Goal: Information Seeking & Learning: Learn about a topic

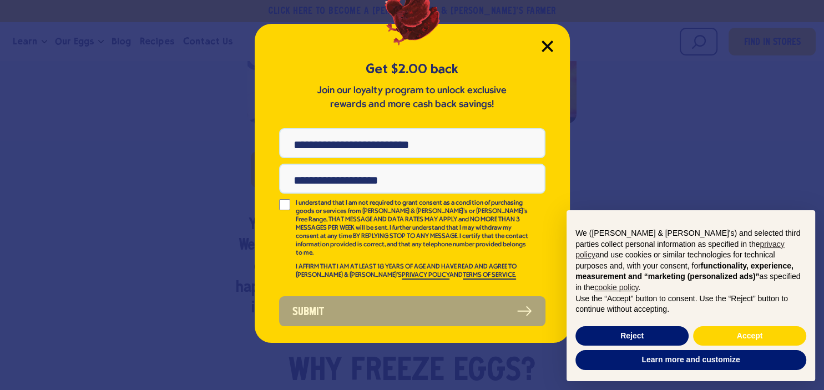
click at [549, 44] on icon "Close Modal" at bounding box center [547, 46] width 10 height 10
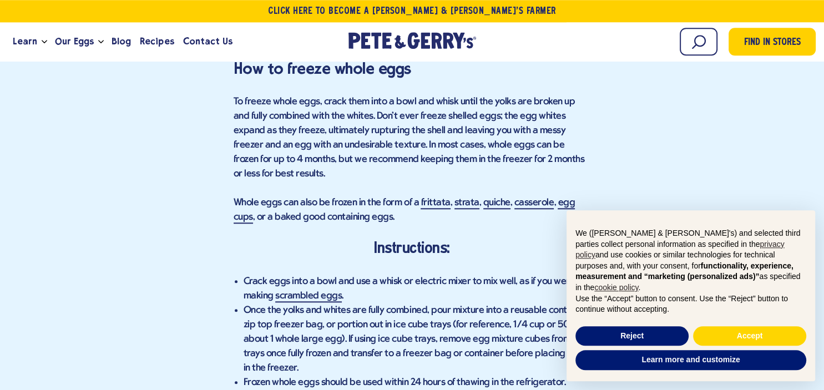
scroll to position [1125, 0]
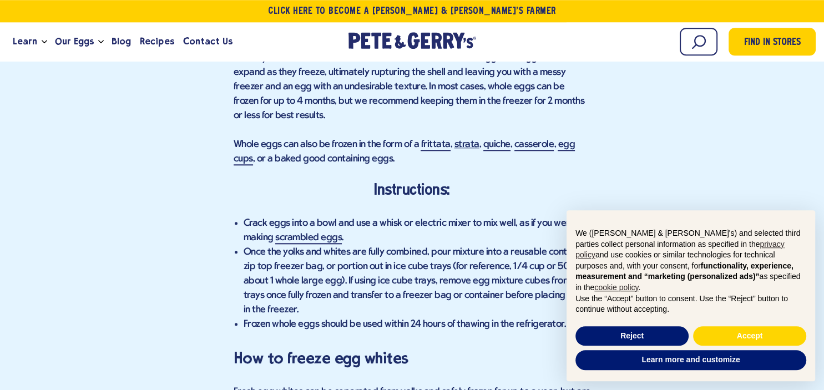
click at [457, 139] on link "strata" at bounding box center [466, 145] width 25 height 12
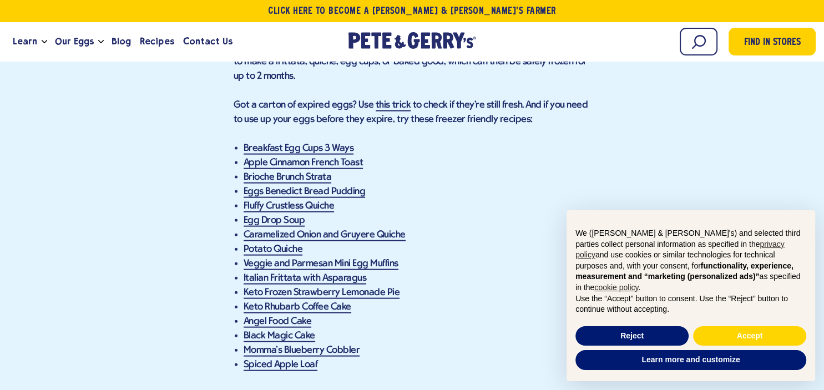
scroll to position [2402, 0]
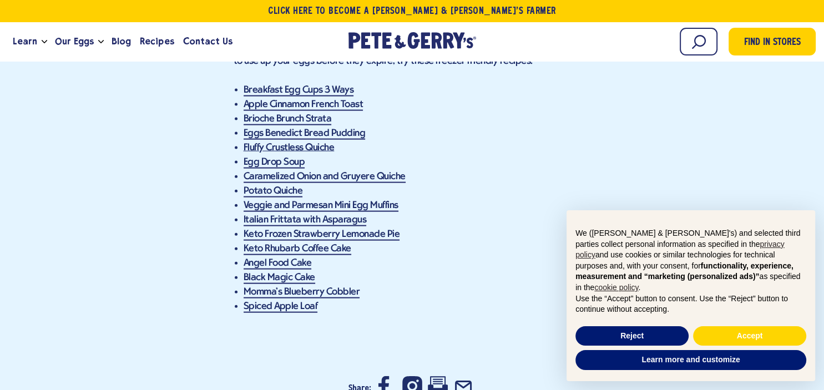
click at [297, 153] on link "Fluffy Crustless Quiche" at bounding box center [289, 149] width 91 height 12
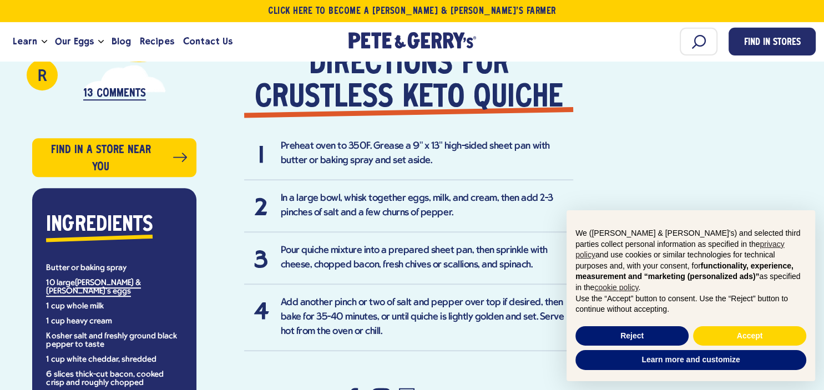
scroll to position [703, 0]
